Goal: Transaction & Acquisition: Download file/media

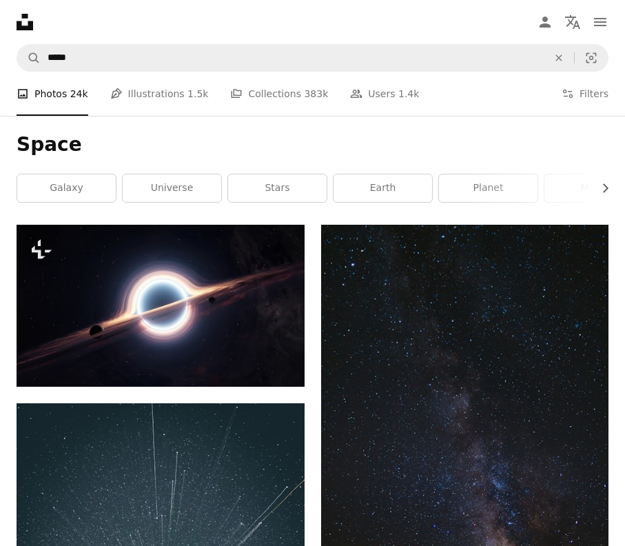
scroll to position [4949, 0]
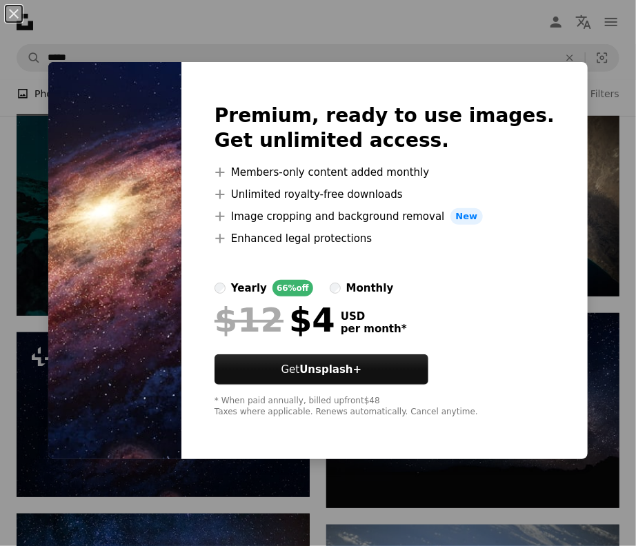
click at [551, 49] on div "An X shape Premium, ready to use images. Get unlimited access. A plus sign Memb…" at bounding box center [318, 273] width 636 height 546
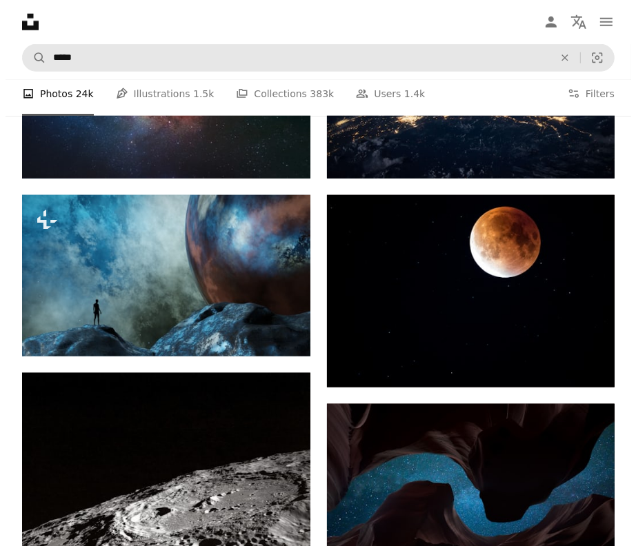
scroll to position [4017, 0]
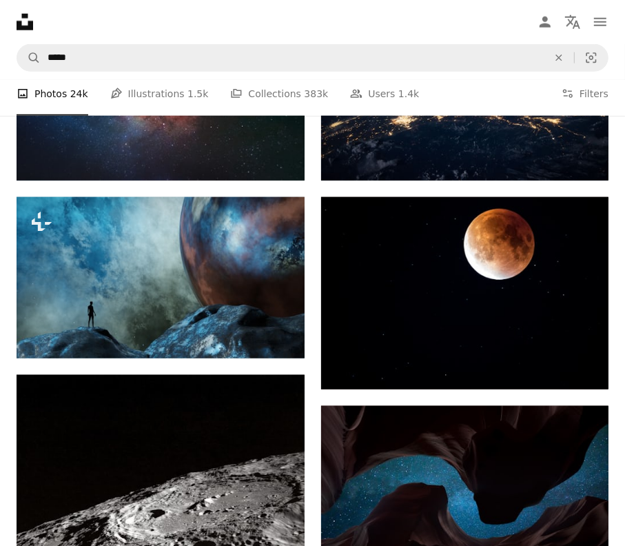
click at [290, 14] on nav "Unsplash logo Unsplash Home A photo Pen Tool A compass A stack of folders Downl…" at bounding box center [312, 22] width 625 height 44
click at [592, 99] on button "Filters Filters" at bounding box center [585, 94] width 47 height 44
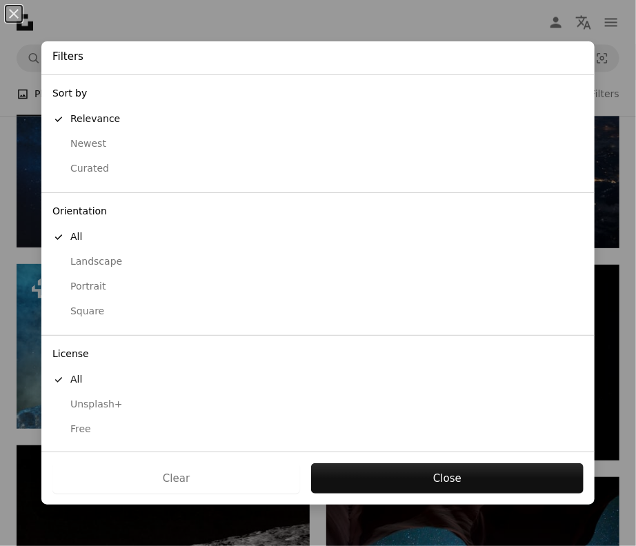
click at [104, 423] on div "Free" at bounding box center [317, 430] width 531 height 14
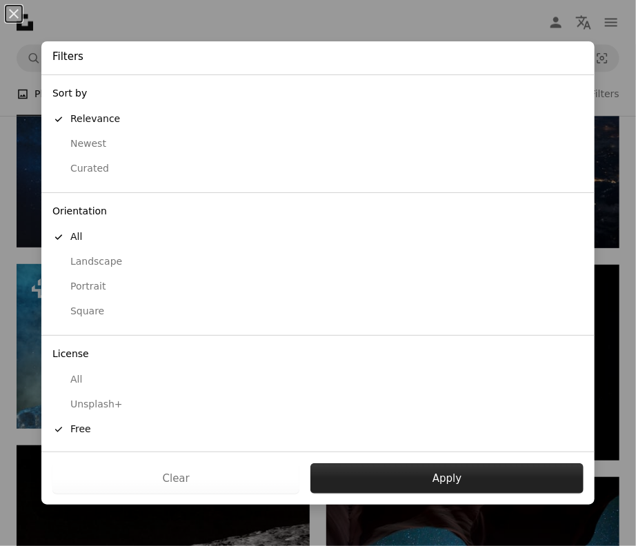
click at [346, 480] on button "Apply" at bounding box center [446, 478] width 273 height 30
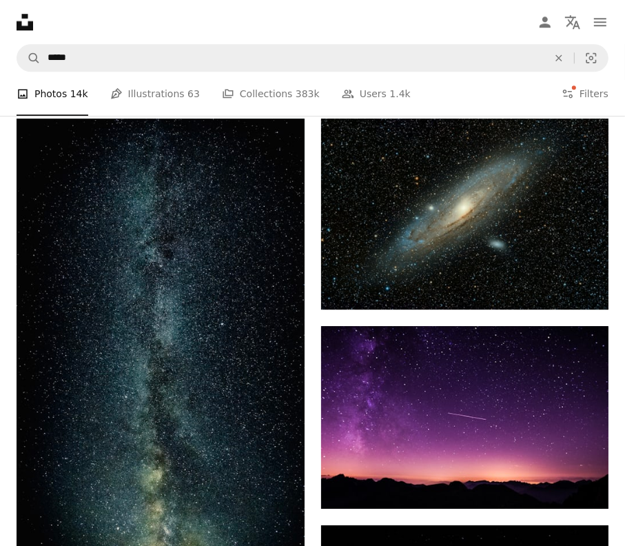
scroll to position [2197, 0]
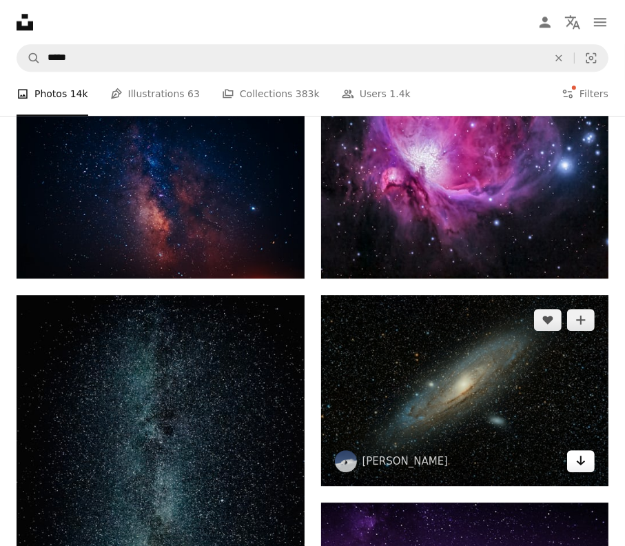
click at [583, 471] on link "Arrow pointing down" at bounding box center [581, 461] width 28 height 22
